Goal: Information Seeking & Learning: Learn about a topic

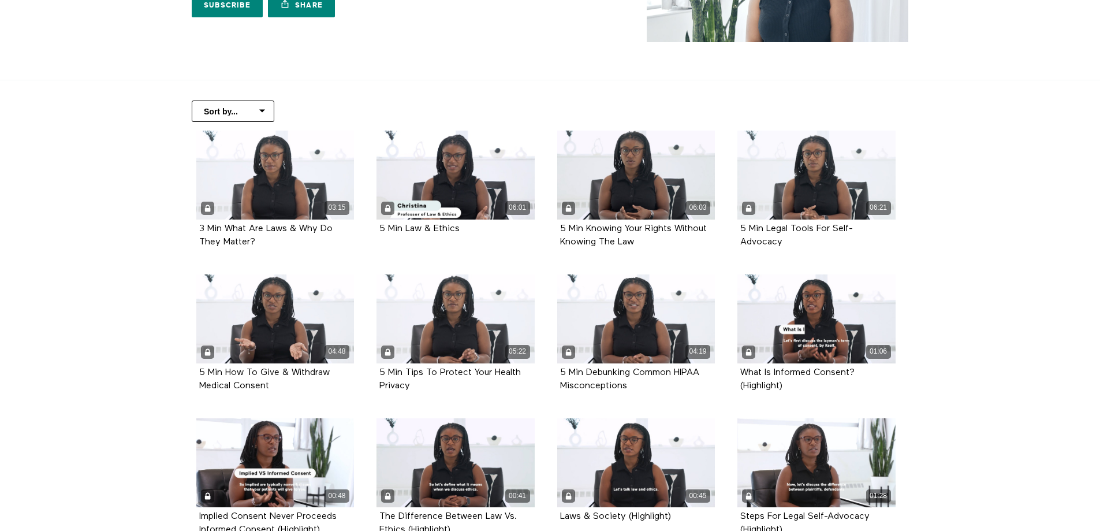
scroll to position [173, 0]
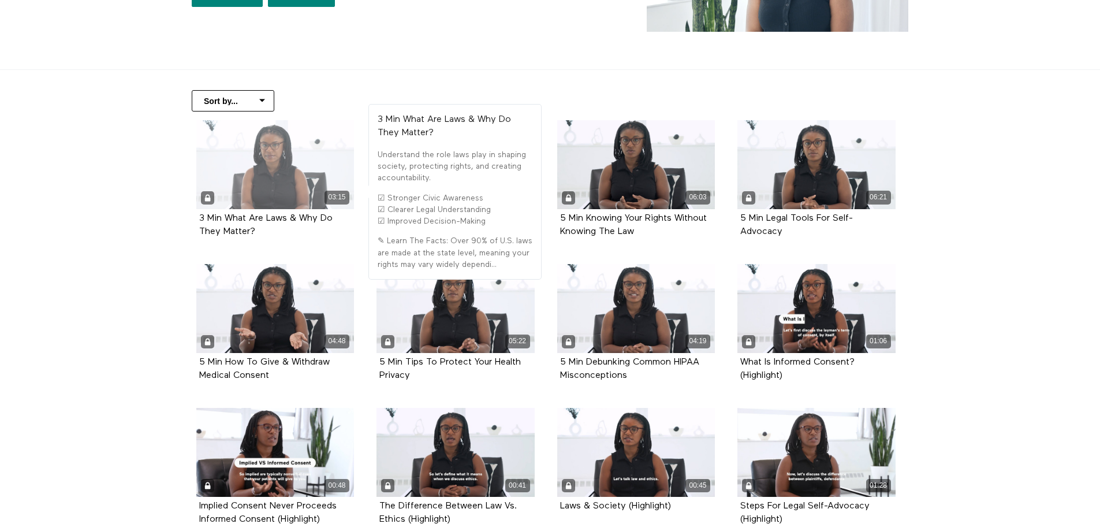
click at [273, 173] on div "03:15" at bounding box center [275, 164] width 158 height 89
